Goal: Task Accomplishment & Management: Use online tool/utility

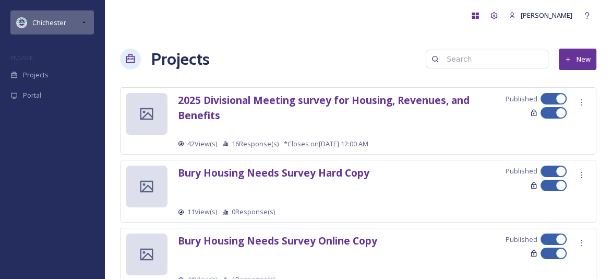
click at [85, 19] on icon at bounding box center [84, 22] width 8 height 8
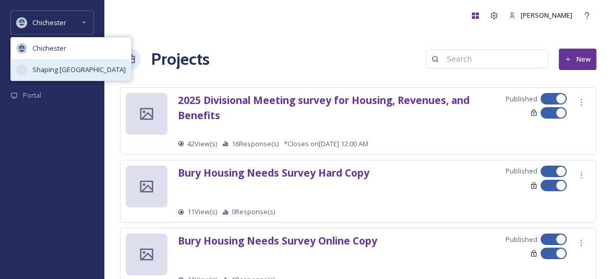
click at [63, 65] on span "Shaping [GEOGRAPHIC_DATA]" at bounding box center [78, 70] width 93 height 10
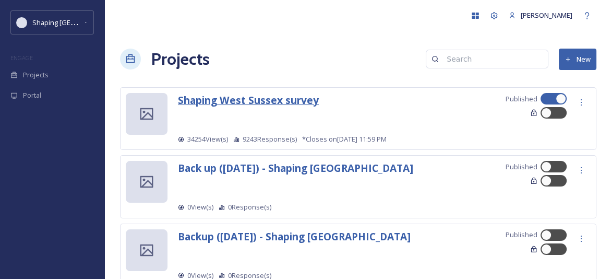
click at [254, 103] on strong "Shaping West Sussex survey" at bounding box center [248, 100] width 141 height 14
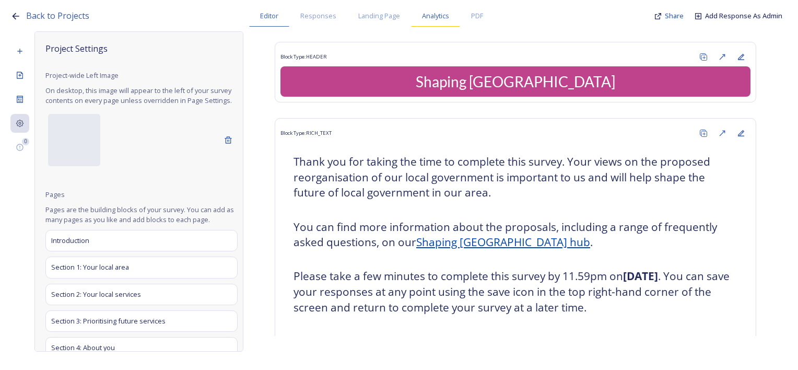
click at [434, 19] on span "Analytics" at bounding box center [435, 16] width 27 height 10
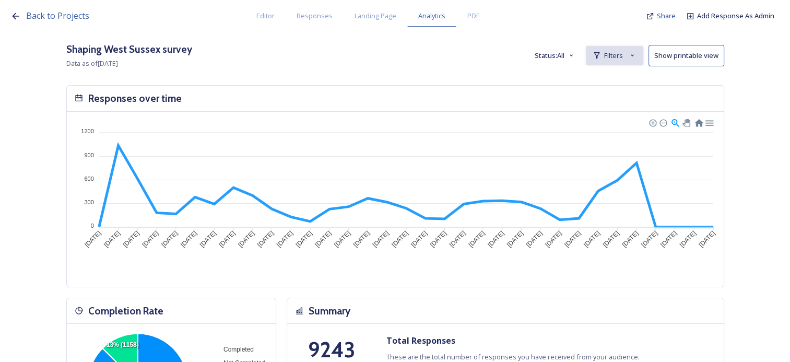
click at [612, 58] on span "Filters" at bounding box center [613, 56] width 19 height 10
click at [612, 76] on span "New Filter" at bounding box center [618, 79] width 31 height 10
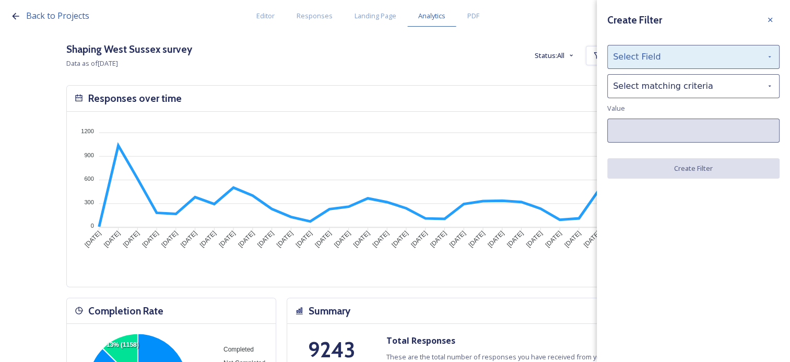
click at [612, 54] on div "Select Field" at bounding box center [693, 57] width 172 height 24
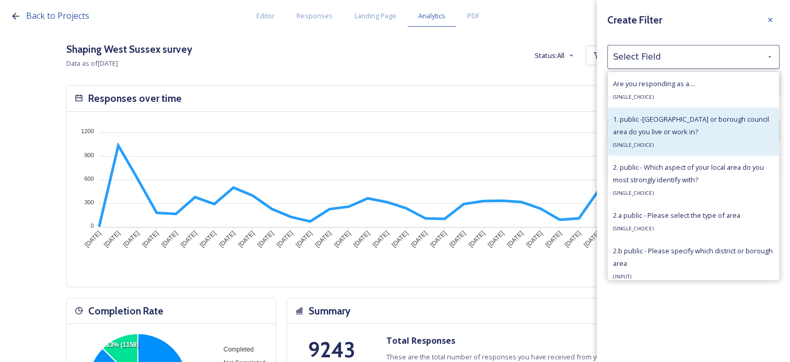
click at [612, 126] on div "1. public -[GEOGRAPHIC_DATA] or borough council area do you live or work in? ( …" at bounding box center [693, 132] width 161 height 38
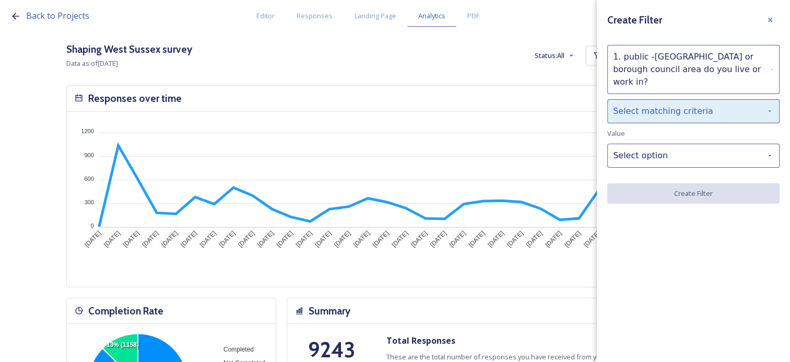
click at [612, 99] on div "Select matching criteria" at bounding box center [693, 111] width 172 height 24
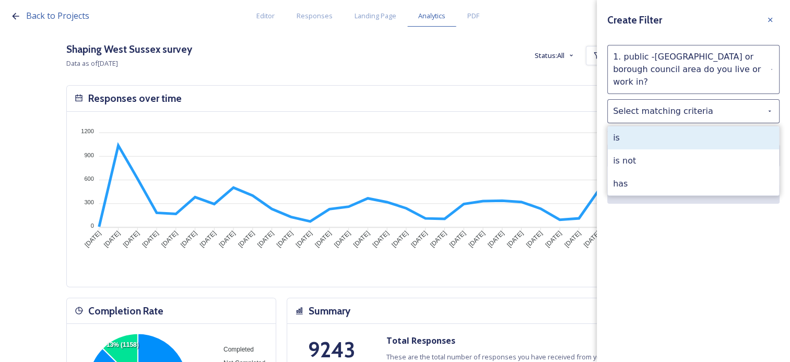
click at [612, 128] on div "is" at bounding box center [693, 137] width 171 height 23
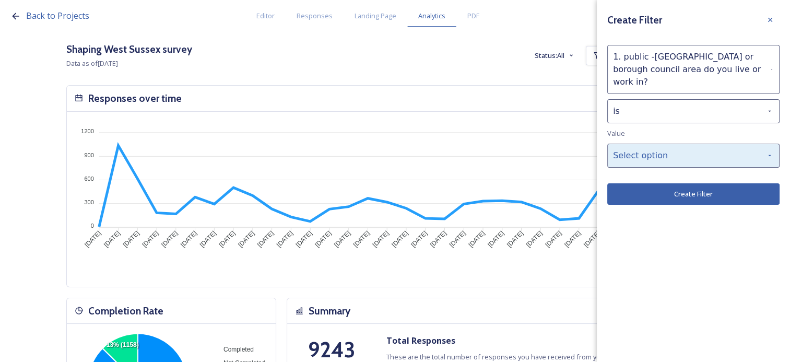
click at [612, 144] on div "Select option" at bounding box center [693, 156] width 172 height 24
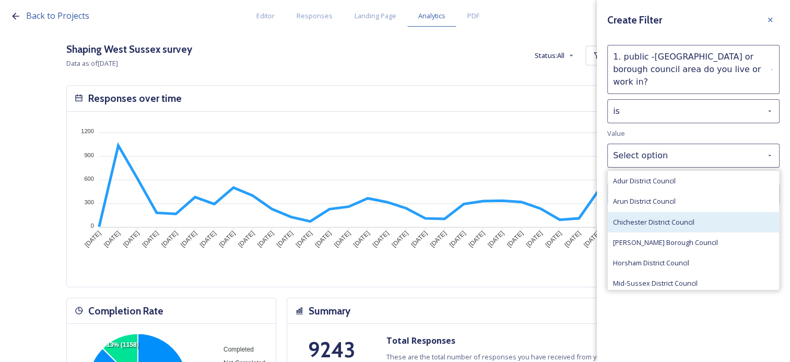
click at [612, 212] on div "Chichester District Council" at bounding box center [693, 222] width 171 height 20
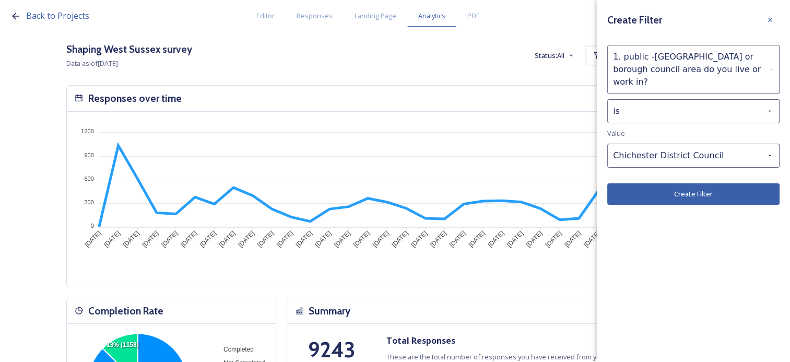
click at [612, 184] on button "Create Filter" at bounding box center [693, 193] width 172 height 21
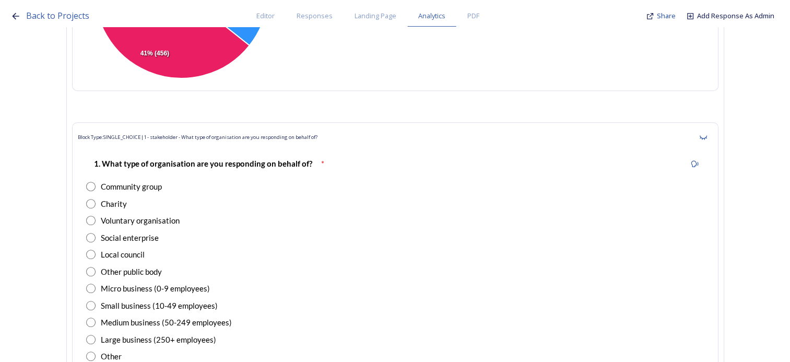
scroll to position [4655, 0]
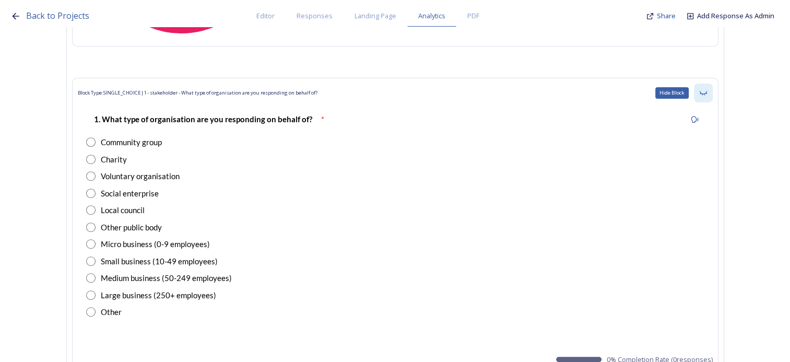
click at [612, 90] on div "Hide Block" at bounding box center [703, 93] width 19 height 19
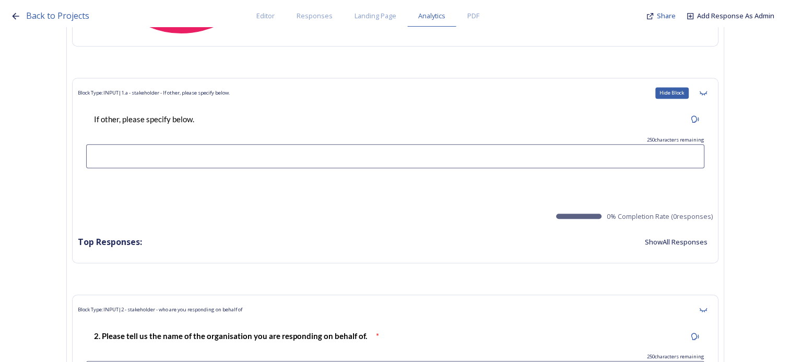
click at [612, 90] on div "Hide Block" at bounding box center [703, 93] width 19 height 19
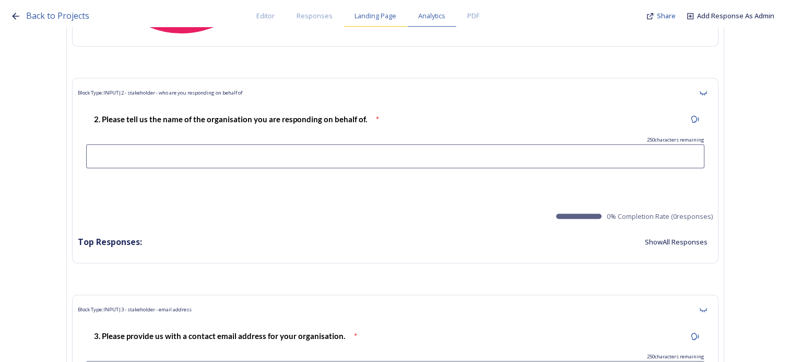
click at [376, 20] on span "Landing Page" at bounding box center [375, 16] width 42 height 10
